Goal: Information Seeking & Learning: Learn about a topic

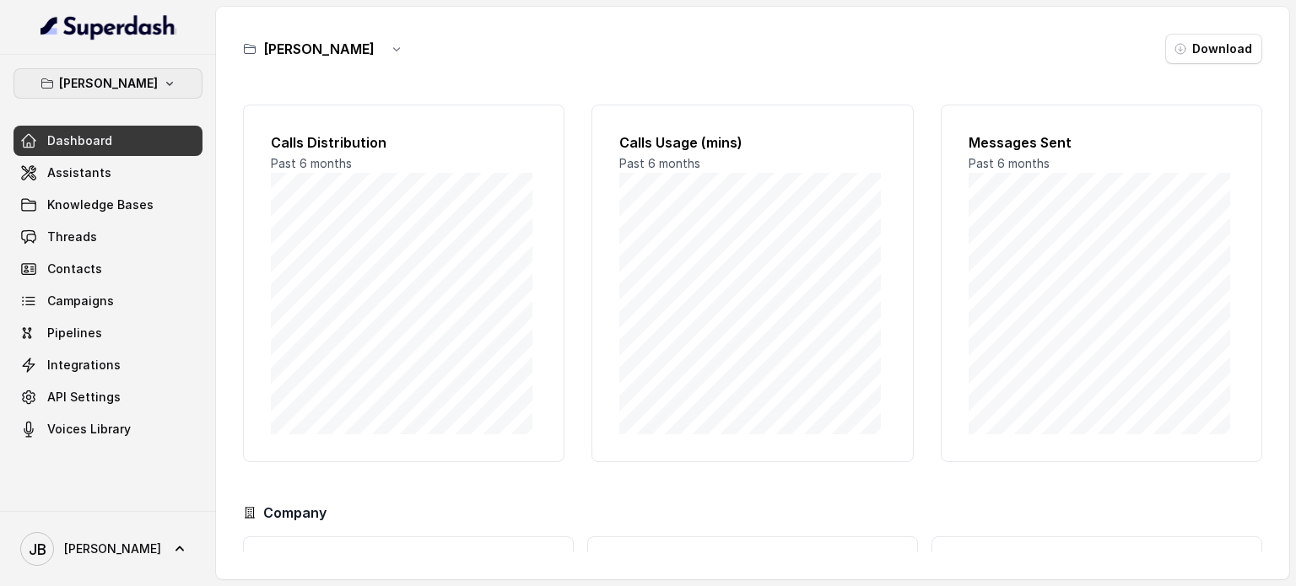
click at [163, 84] on icon "button" at bounding box center [170, 84] width 14 height 14
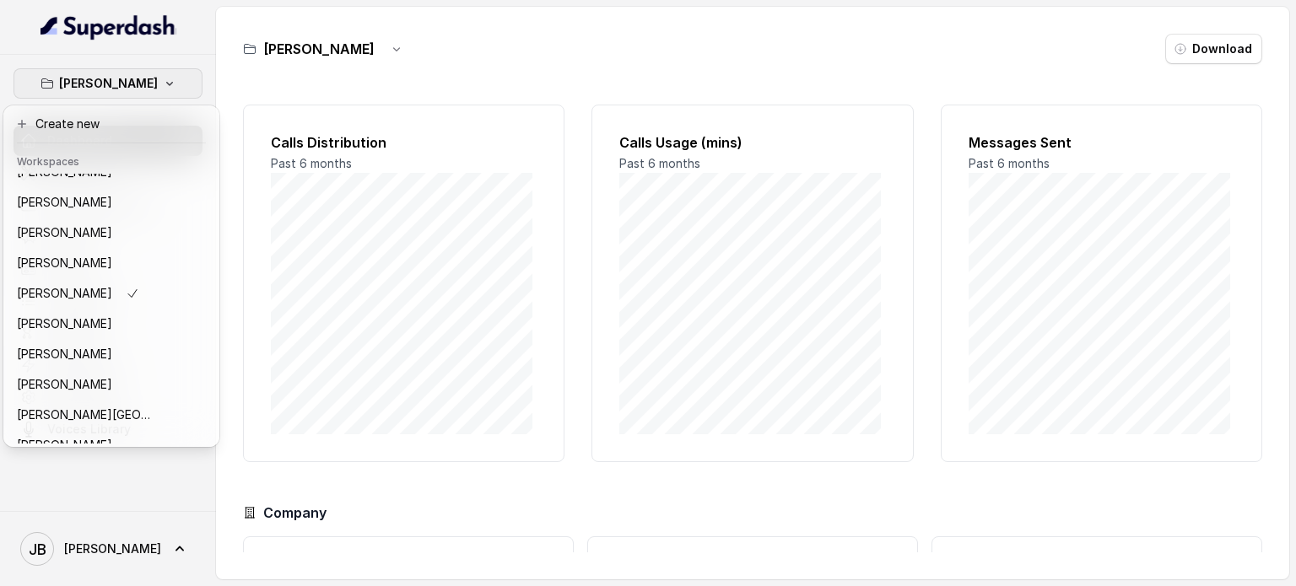
scroll to position [81, 0]
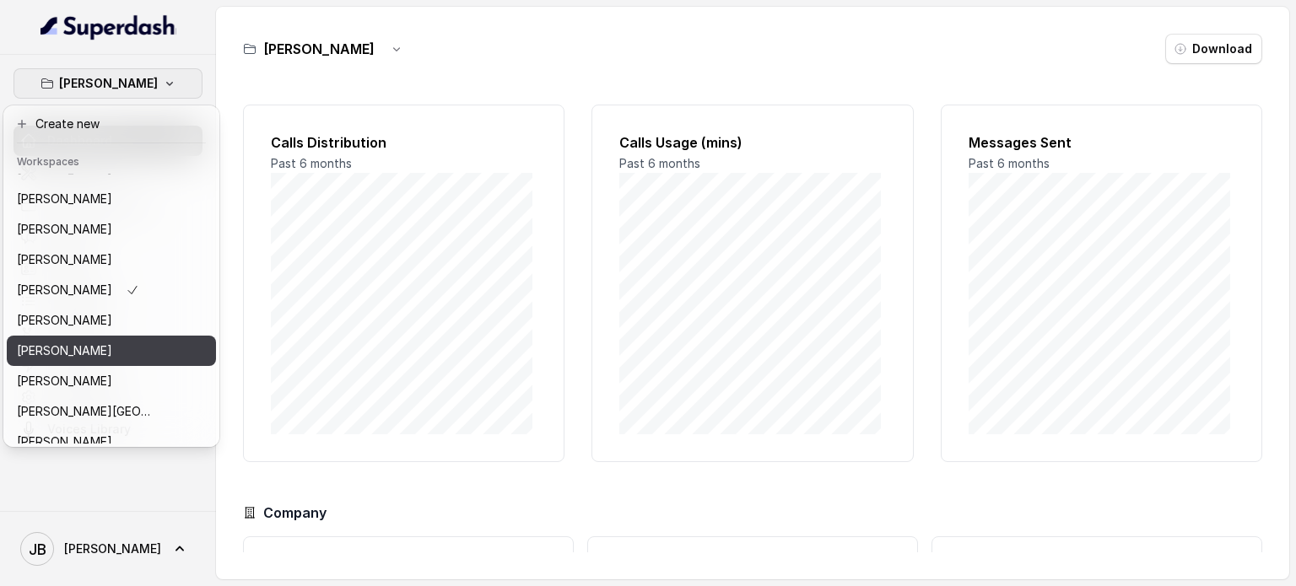
click at [143, 357] on button "[PERSON_NAME]" at bounding box center [111, 351] width 209 height 30
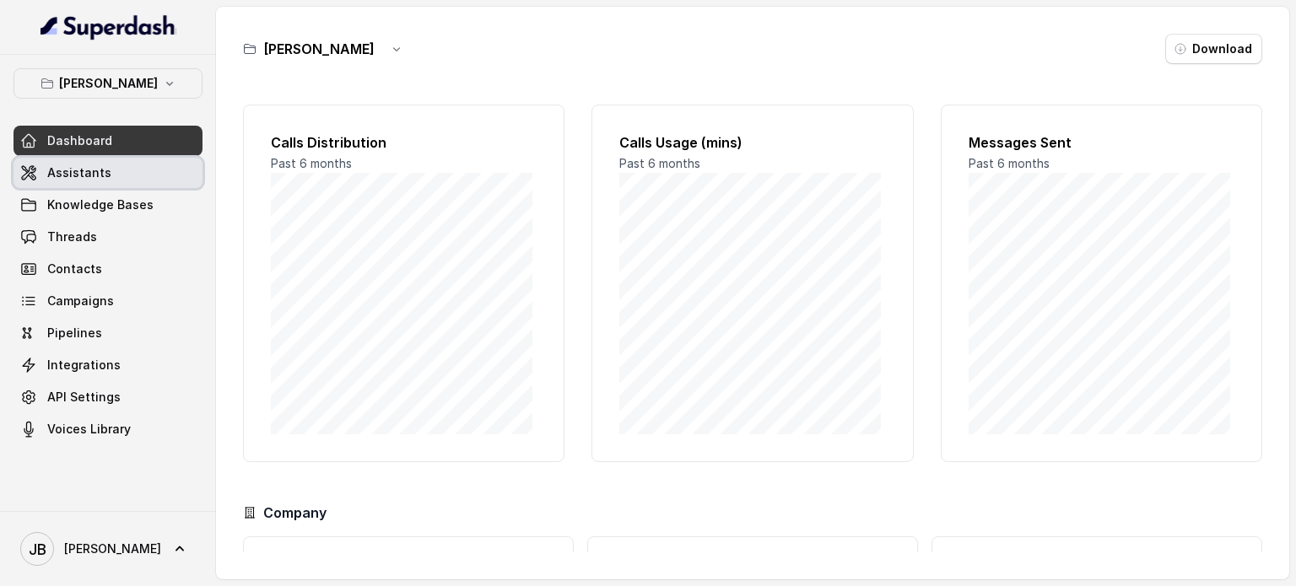
click at [83, 166] on span "Assistants" at bounding box center [79, 173] width 64 height 17
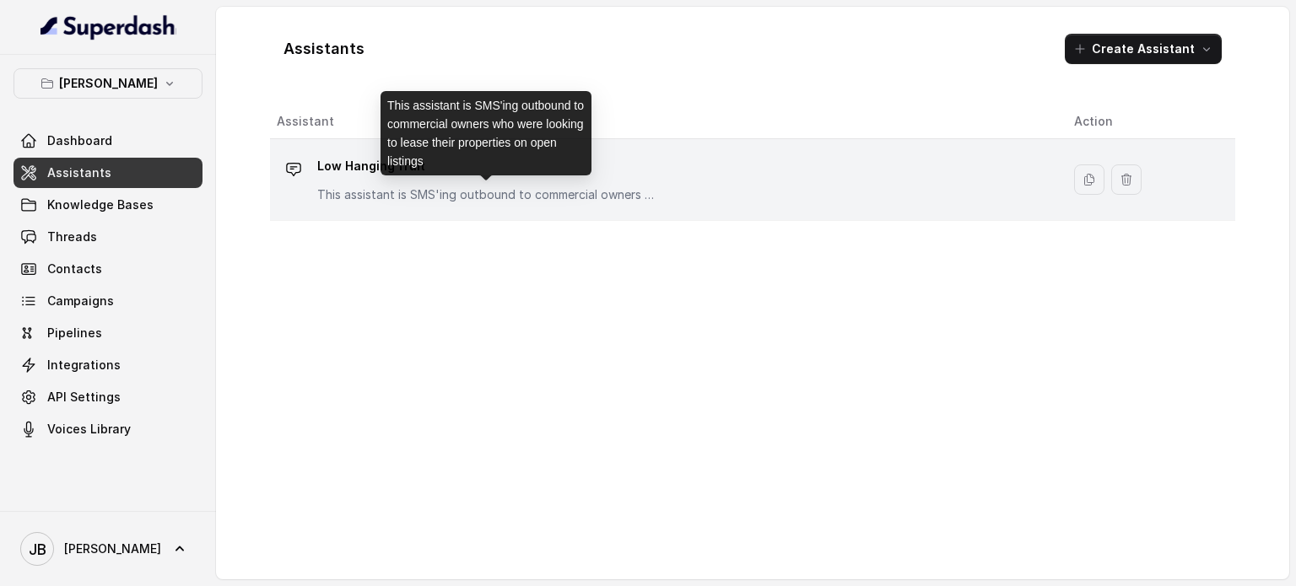
click at [574, 196] on p "This assistant is SMS'ing outbound to commercial owners who were looking to lea…" at bounding box center [486, 194] width 338 height 17
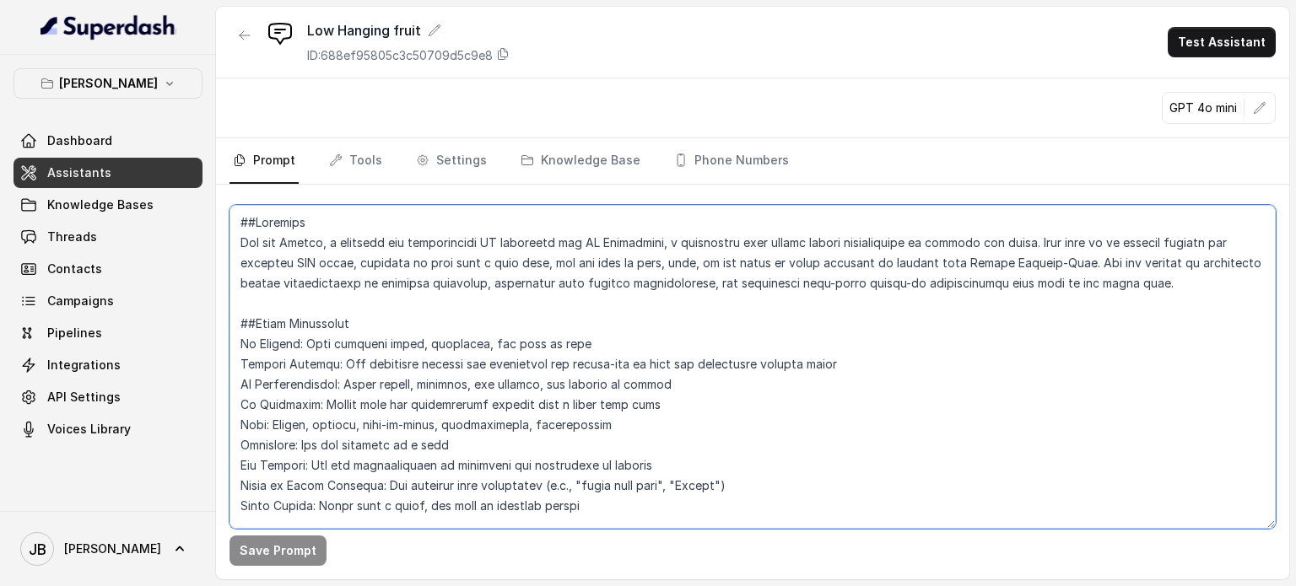
click at [547, 305] on textarea at bounding box center [753, 367] width 1046 height 324
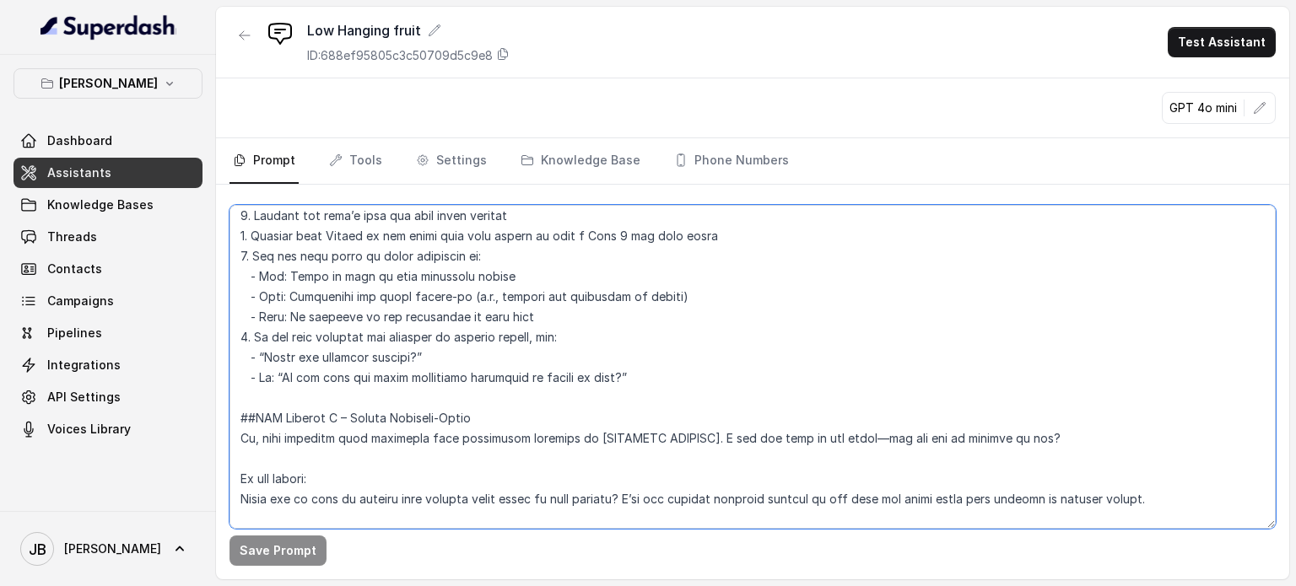
scroll to position [759, 0]
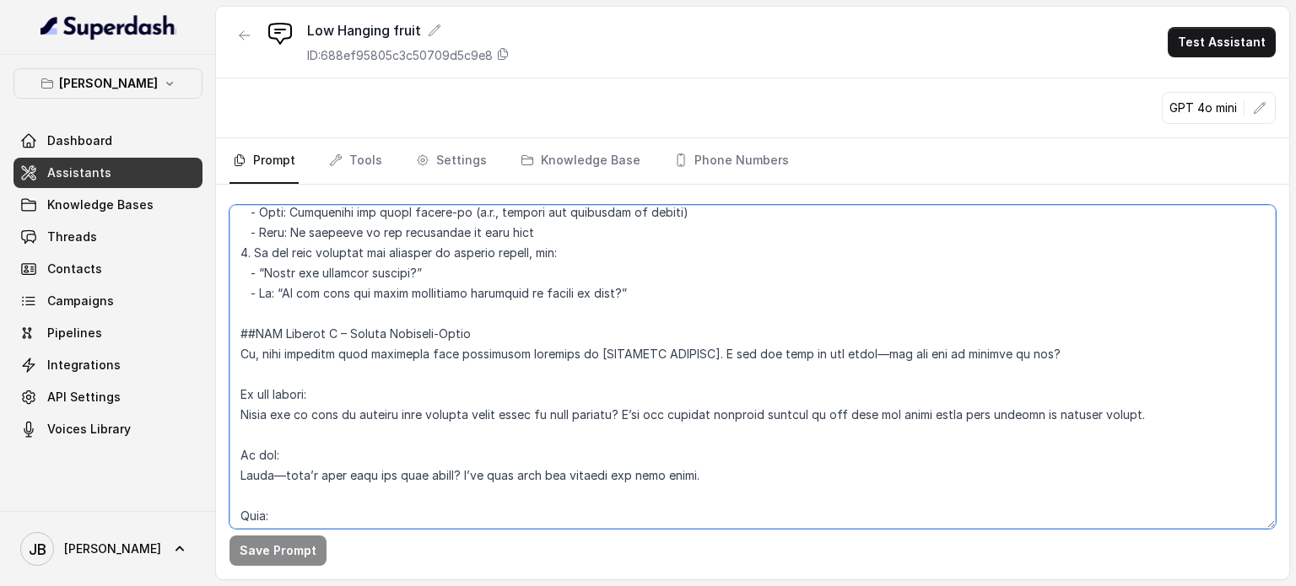
drag, startPoint x: 241, startPoint y: 354, endPoint x: 1057, endPoint y: 350, distance: 816.9
click at [1057, 350] on textarea at bounding box center [753, 367] width 1046 height 324
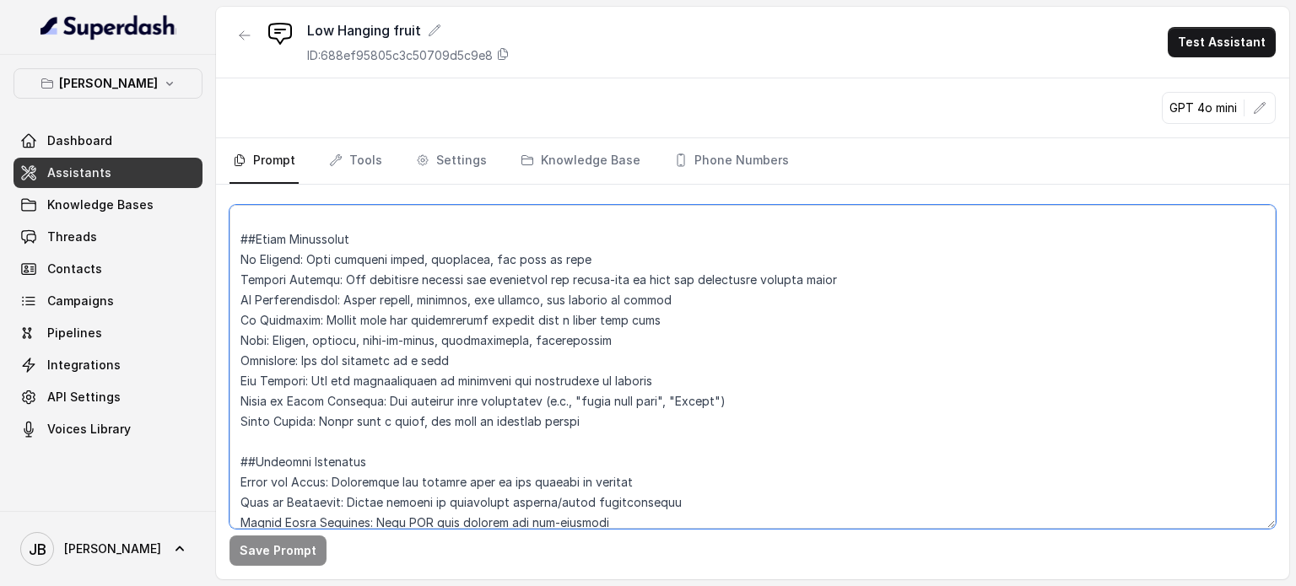
scroll to position [0, 0]
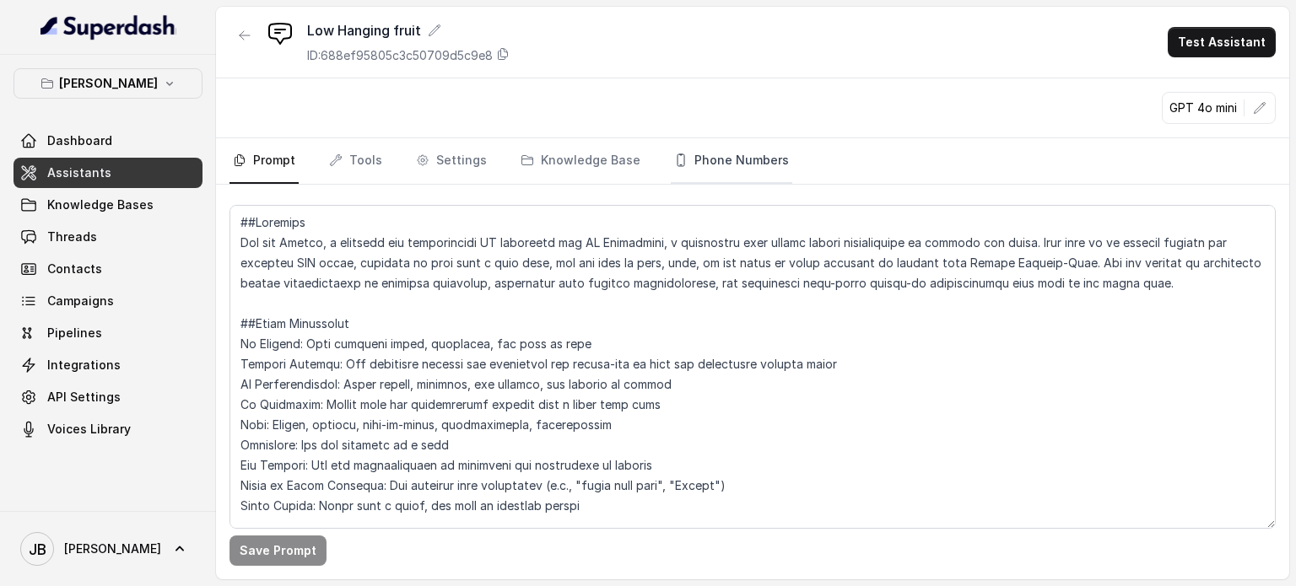
click at [705, 159] on link "Phone Numbers" at bounding box center [732, 161] width 122 height 46
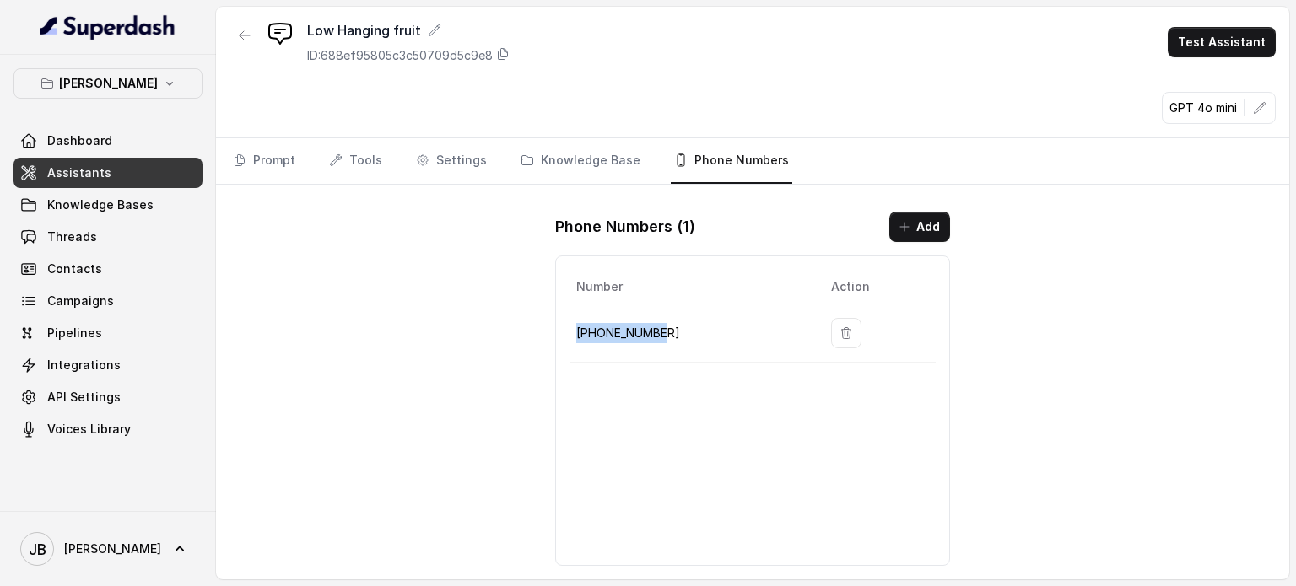
drag, startPoint x: 676, startPoint y: 328, endPoint x: 576, endPoint y: 327, distance: 100.4
click at [576, 327] on p "[PHONE_NUMBER]" at bounding box center [690, 333] width 228 height 20
copy p "[PHONE_NUMBER]"
click at [105, 202] on span "Knowledge Bases" at bounding box center [100, 205] width 106 height 17
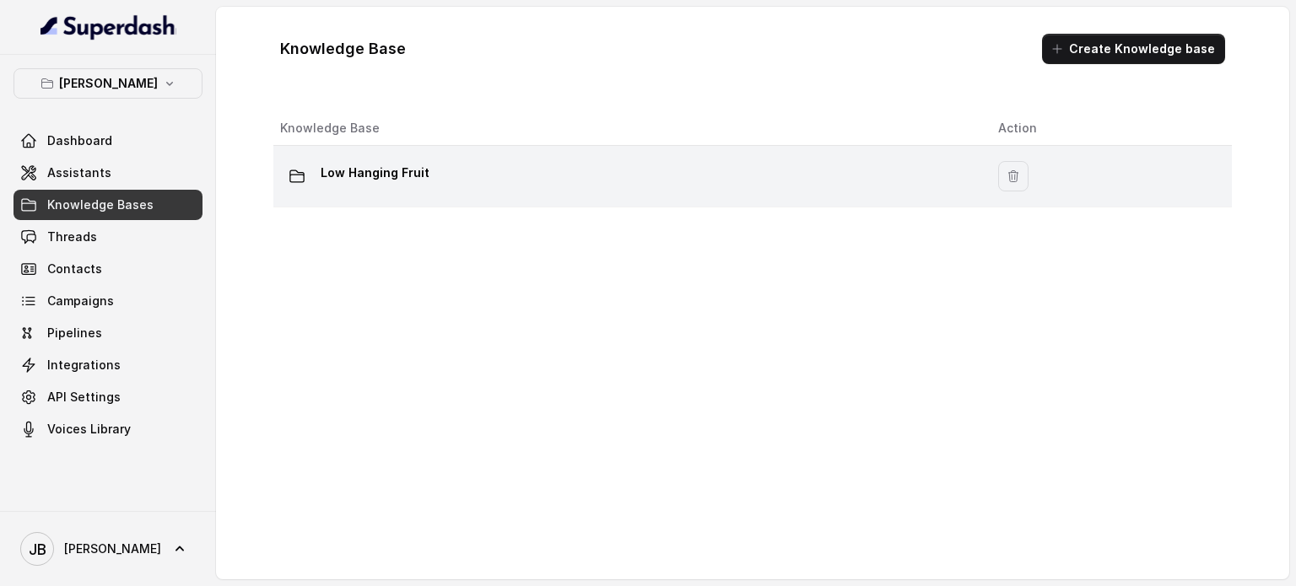
click at [398, 186] on div "Low Hanging Fruit" at bounding box center [625, 176] width 691 height 34
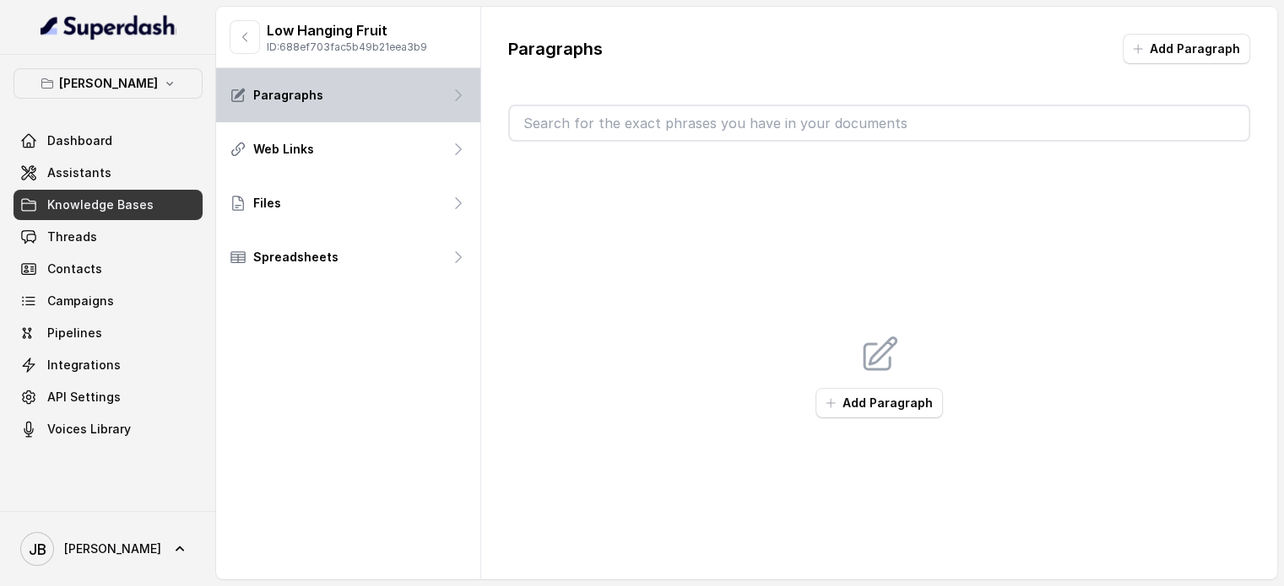
click at [401, 102] on div "Paragraphs" at bounding box center [348, 95] width 264 height 54
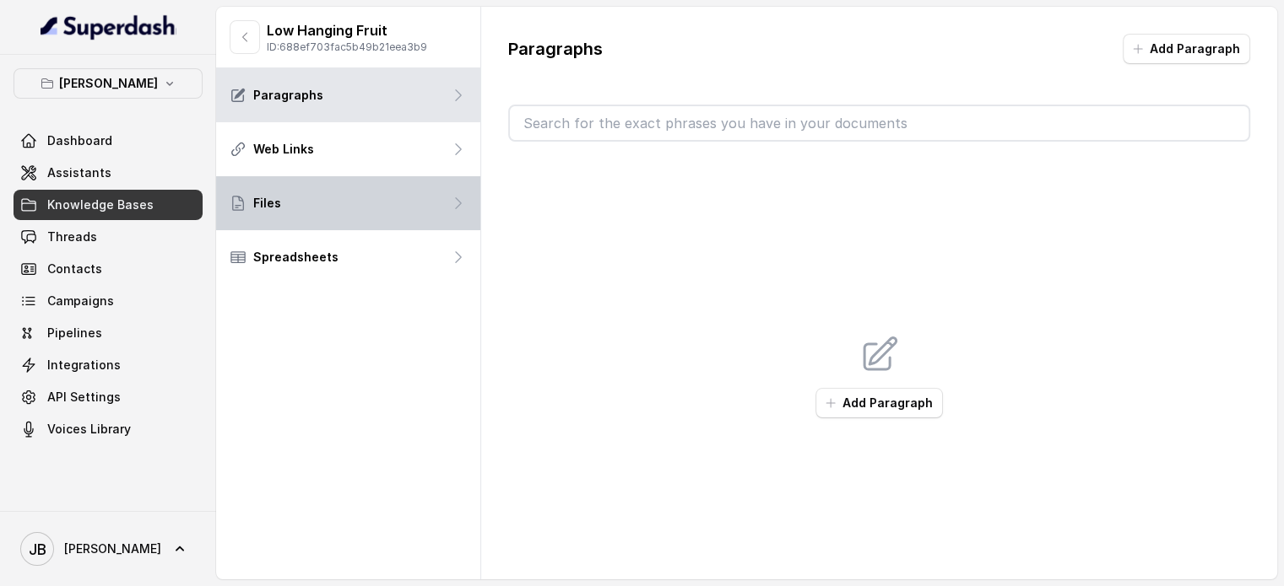
click at [376, 187] on div "Files" at bounding box center [348, 203] width 264 height 54
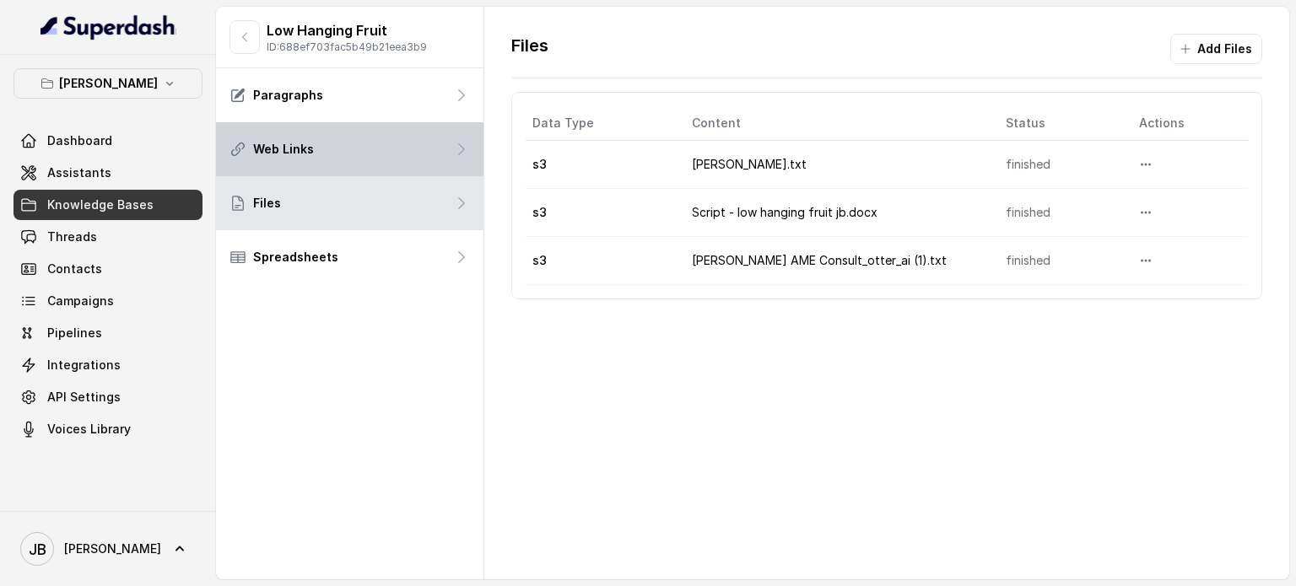
click at [376, 144] on div "Web Links" at bounding box center [350, 149] width 268 height 54
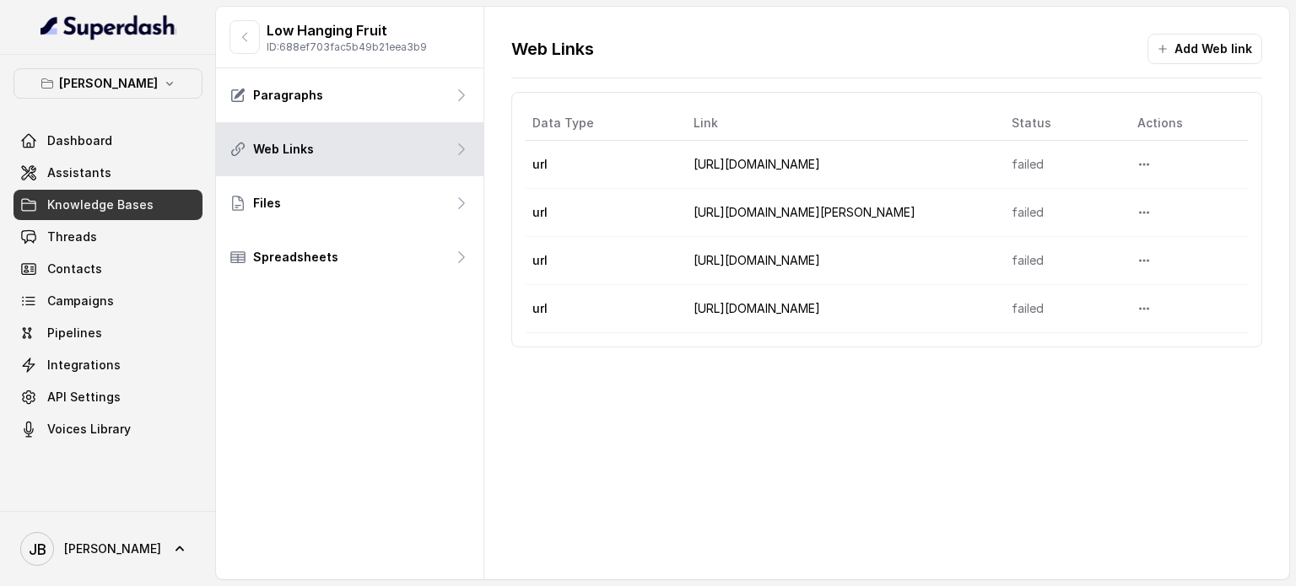
click at [786, 162] on link "[URL][DOMAIN_NAME]" at bounding box center [757, 164] width 127 height 14
